Goal: Task Accomplishment & Management: Manage account settings

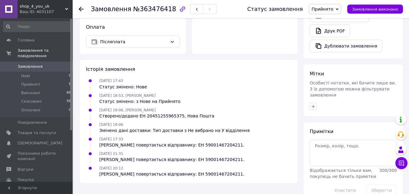
scroll to position [264, 0]
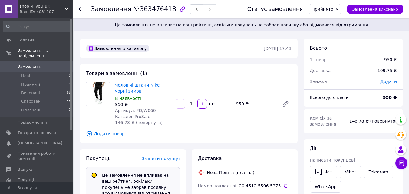
click at [342, 8] on span "Прийнято" at bounding box center [325, 9] width 32 height 10
click at [330, 31] on li "Скасовано" at bounding box center [325, 30] width 32 height 9
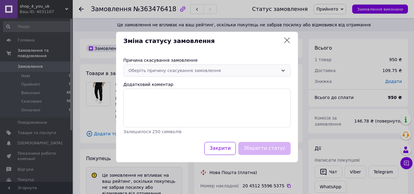
click at [149, 72] on div "Оберіть причину скасування замовлення" at bounding box center [204, 70] width 150 height 7
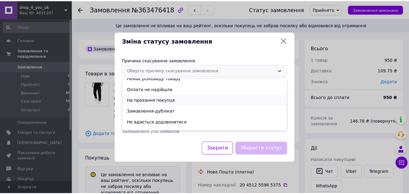
scroll to position [24, 0]
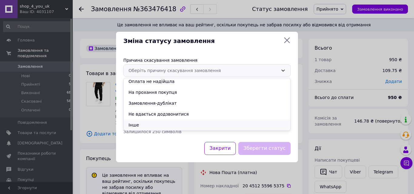
click at [143, 126] on li "Інше" at bounding box center [207, 125] width 167 height 11
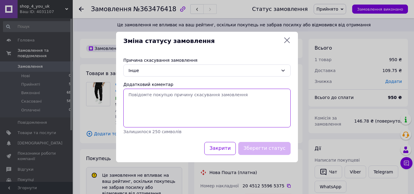
paste textarea "Відмова одержувача"
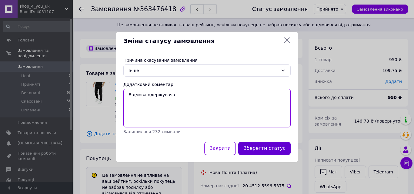
type textarea "Відмова одержувача"
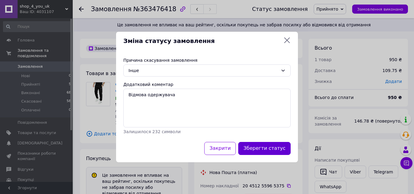
click at [266, 146] on button "Зберегти статус" at bounding box center [264, 148] width 52 height 13
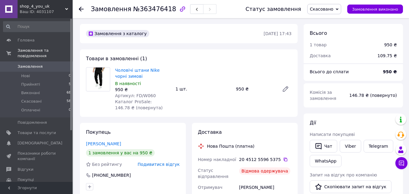
scroll to position [0, 0]
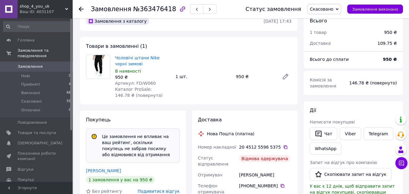
scroll to position [91, 0]
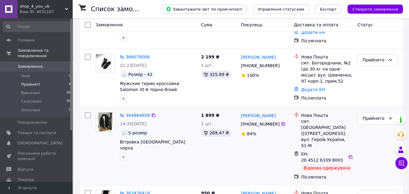
scroll to position [82, 0]
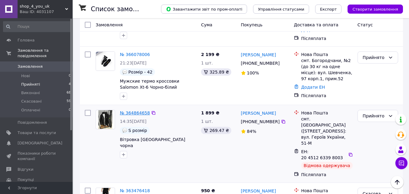
click at [141, 112] on link "№ 364864658" at bounding box center [135, 113] width 30 height 5
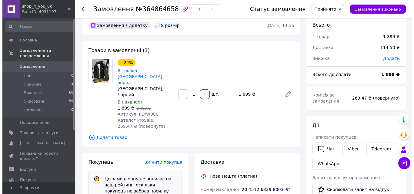
scroll to position [22, 0]
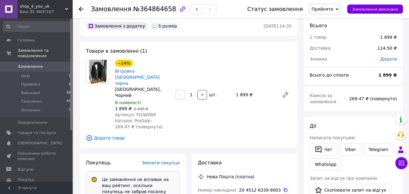
click at [319, 13] on span "Прийнято" at bounding box center [325, 9] width 32 height 10
click at [327, 27] on li "Скасовано" at bounding box center [325, 30] width 32 height 9
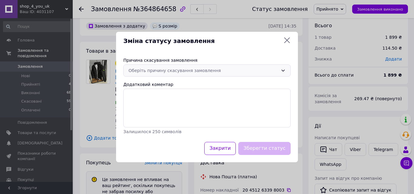
click at [155, 71] on div "Оберіть причину скасування замовлення" at bounding box center [204, 70] width 150 height 7
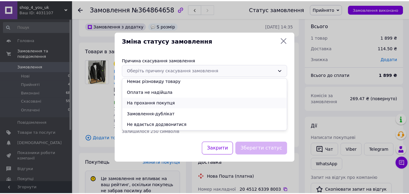
scroll to position [24, 0]
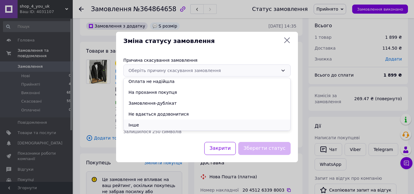
click at [145, 123] on li "Інше" at bounding box center [207, 125] width 167 height 11
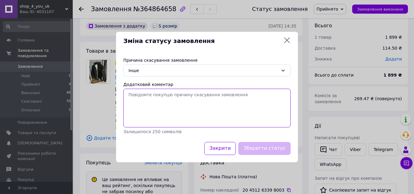
paste textarea "Відмова одержувача"
type textarea "Відмова одержувача"
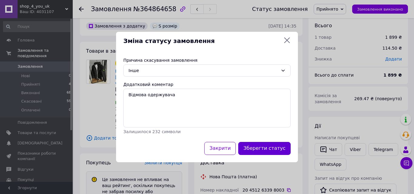
click at [272, 150] on button "Зберегти статус" at bounding box center [264, 148] width 52 height 13
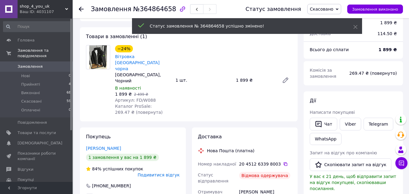
scroll to position [8, 0]
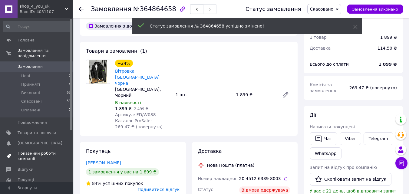
click at [44, 151] on span "Показники роботи компанії" at bounding box center [37, 156] width 38 height 11
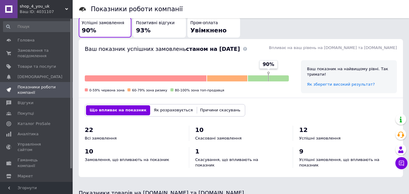
scroll to position [182, 0]
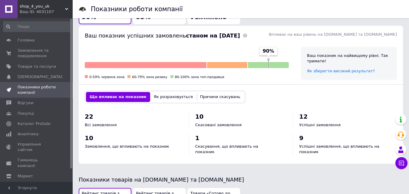
click at [197, 94] on button "Причини скасувань" at bounding box center [221, 97] width 48 height 10
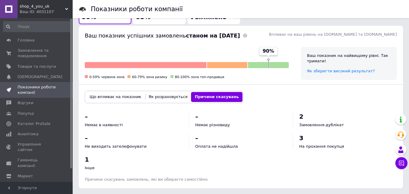
click at [158, 92] on button "Як розраховується" at bounding box center [168, 97] width 46 height 10
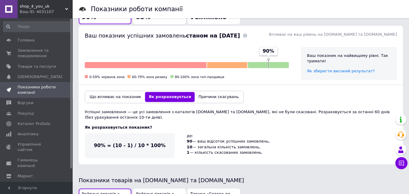
click at [126, 92] on button "Що впливає на показник" at bounding box center [115, 97] width 59 height 10
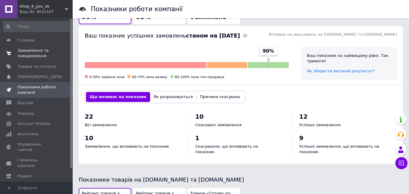
click at [45, 50] on span "Замовлення та повідомлення" at bounding box center [37, 53] width 38 height 11
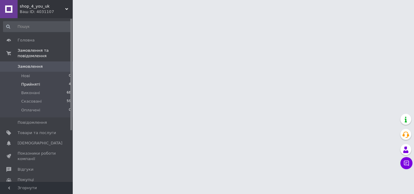
click at [49, 80] on li "Прийняті 4" at bounding box center [37, 84] width 75 height 8
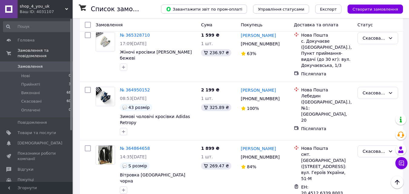
scroll to position [515, 0]
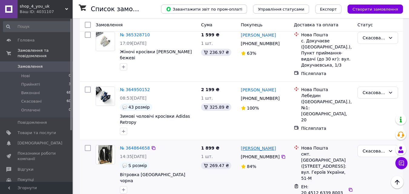
click at [262, 145] on link "Роман Навальний" at bounding box center [258, 148] width 35 height 6
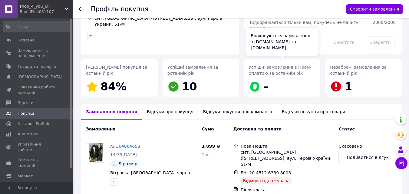
scroll to position [61, 0]
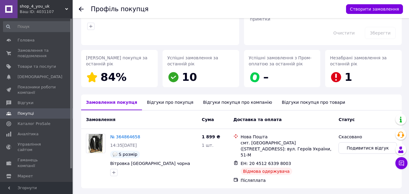
click at [171, 100] on div "Відгуки про покупця" at bounding box center [170, 103] width 56 height 16
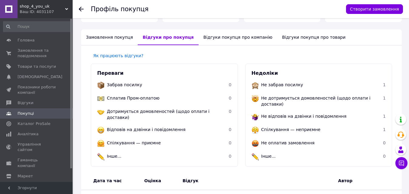
scroll to position [111, 0]
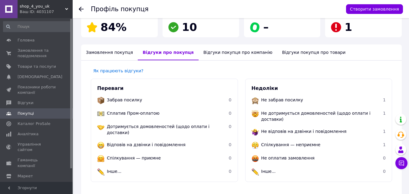
click at [226, 48] on div "Відгуки покупця про компанію" at bounding box center [238, 53] width 79 height 16
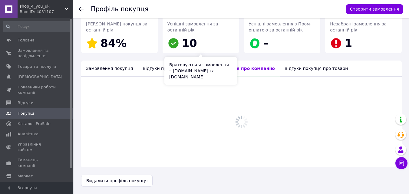
scroll to position [109, 0]
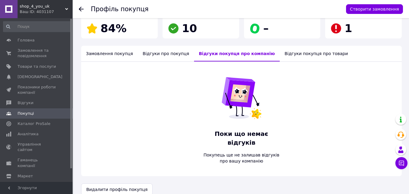
click at [308, 59] on div "Відгуки покупця про товари" at bounding box center [316, 54] width 73 height 16
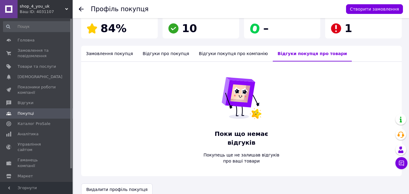
click at [93, 55] on div "Замовлення покупця" at bounding box center [109, 54] width 57 height 16
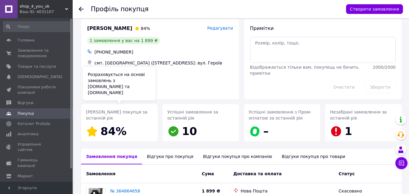
scroll to position [0, 0]
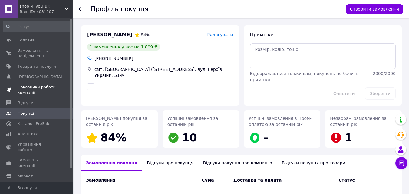
click at [38, 88] on span "Показники роботи компанії" at bounding box center [37, 90] width 38 height 11
